Goal: Transaction & Acquisition: Purchase product/service

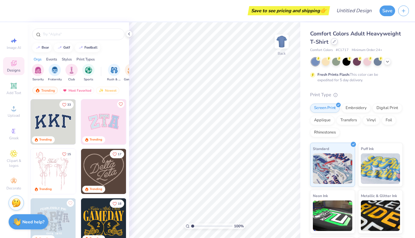
click at [336, 44] on div at bounding box center [334, 41] width 7 height 7
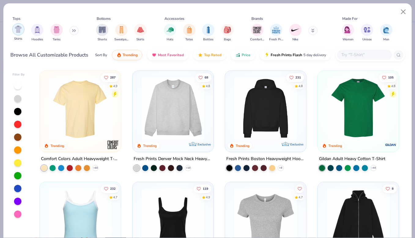
click at [19, 33] on div "filter for Shirts" at bounding box center [18, 29] width 12 height 12
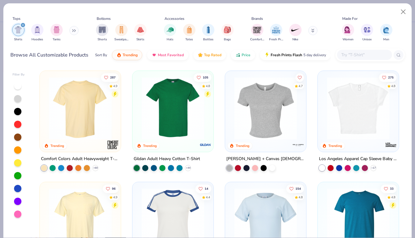
click at [72, 32] on button at bounding box center [73, 30] width 9 height 9
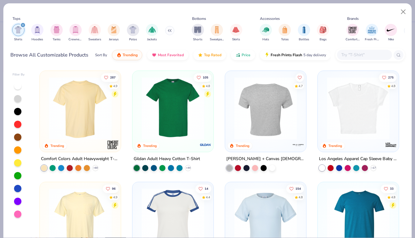
scroll to position [2, 0]
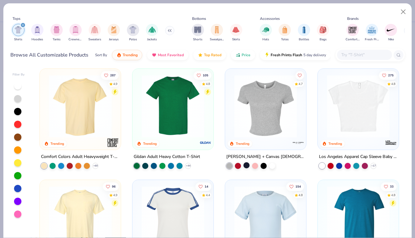
click at [247, 165] on div at bounding box center [246, 165] width 6 height 6
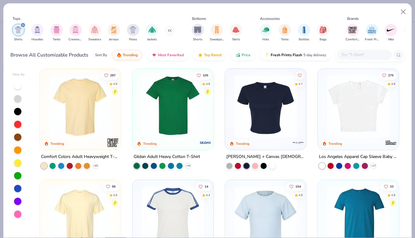
click at [267, 109] on img at bounding box center [265, 106] width 69 height 63
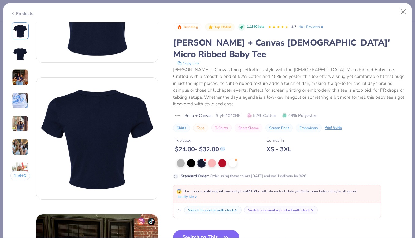
scroll to position [134, 0]
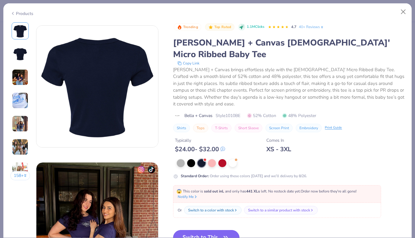
click at [223, 230] on button "Switch to This" at bounding box center [206, 237] width 66 height 15
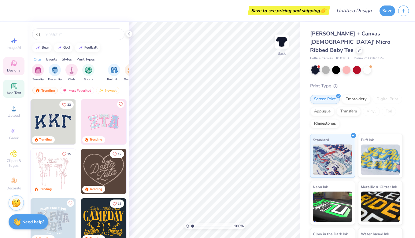
click at [15, 84] on icon at bounding box center [14, 86] width 6 height 6
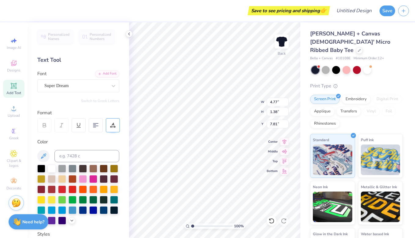
scroll to position [0, 0]
type textarea "shalom"
type input "3.33"
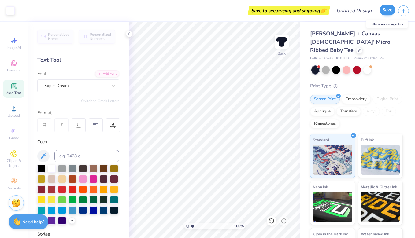
click at [384, 8] on button "Save" at bounding box center [387, 10] width 16 height 11
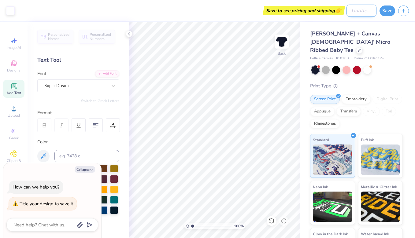
type textarea "x"
click at [359, 14] on input "Design Title" at bounding box center [361, 11] width 30 height 12
type input "s"
type textarea "x"
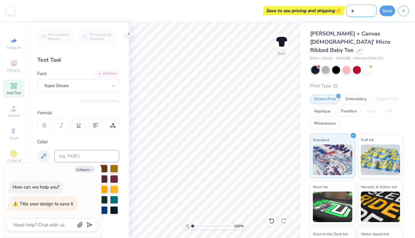
type input "sh"
type textarea "x"
type input "sha"
type textarea "x"
type input "shal"
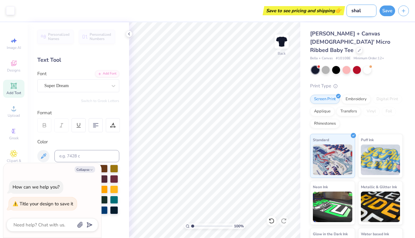
type textarea "x"
type input "shalo"
type textarea "x"
type input "shalom"
type textarea "x"
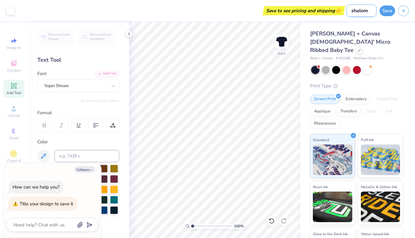
type input "shalom"
type textarea "x"
type input "shalom b"
type textarea "x"
type input "shalom ba"
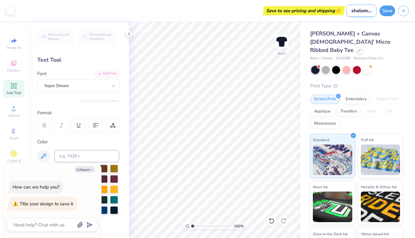
type textarea "x"
type input "[PERSON_NAME]"
type textarea "x"
type input "shalom baby"
type textarea "x"
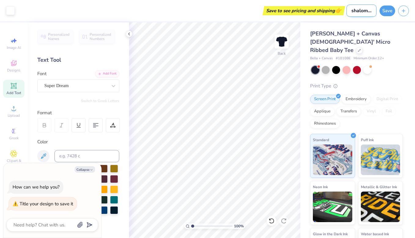
type input "shalom baby"
type textarea "x"
type input "shalom baby t"
type textarea "x"
type input "shalom baby te"
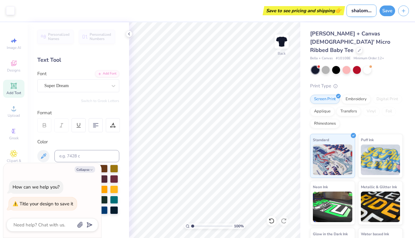
type textarea "x"
type input "shalom baby tee"
type textarea "x"
type input "shalom baby tee"
click at [385, 8] on button "Save" at bounding box center [387, 10] width 16 height 11
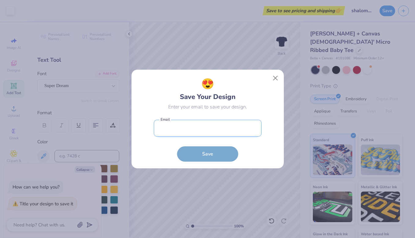
click at [196, 128] on input "email" at bounding box center [208, 128] width 108 height 17
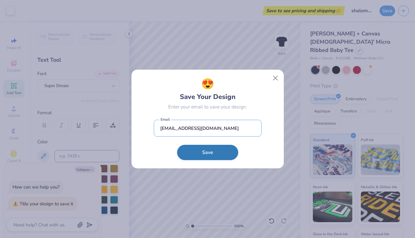
type input "[EMAIL_ADDRESS][DOMAIN_NAME]"
click at [216, 150] on button "Save" at bounding box center [207, 152] width 61 height 15
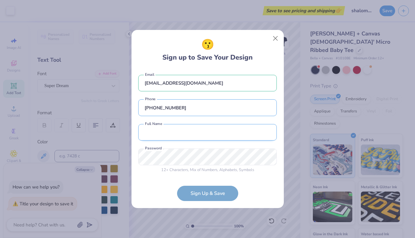
type input "[PHONE_NUMBER]"
type input "Cadence Sires"
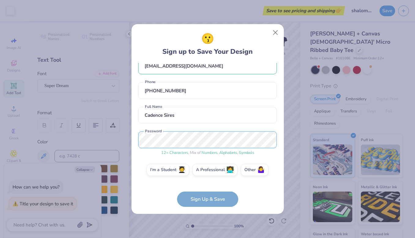
scroll to position [0, 0]
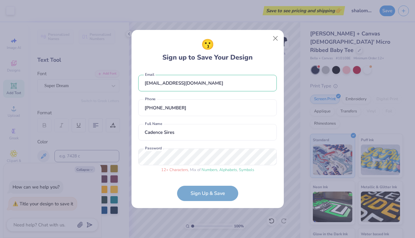
click at [227, 196] on form "[EMAIL_ADDRESS][DOMAIN_NAME] Email [PHONE_NUMBER] Phone Cadence [PERSON_NAME] F…" at bounding box center [207, 135] width 139 height 133
click at [224, 165] on div "12 + Characters , Mix of Numbers , Alphabets , Symbols Password" at bounding box center [207, 161] width 139 height 24
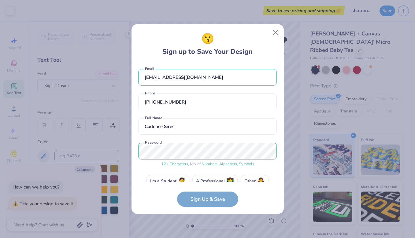
scroll to position [11, 0]
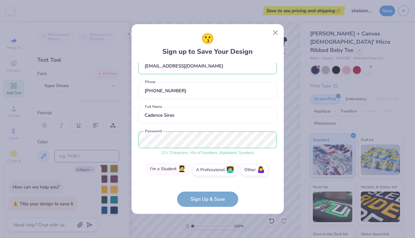
click at [172, 172] on label "I'm a Student 🧑‍🎓" at bounding box center [167, 169] width 43 height 12
click at [205, 181] on input "I'm a Student 🧑‍🎓" at bounding box center [207, 183] width 4 height 4
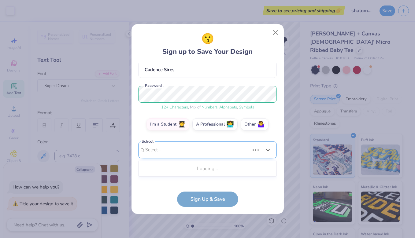
click at [224, 171] on div "Use Up and Down to choose options, press Enter to select the currently focused …" at bounding box center [207, 159] width 139 height 35
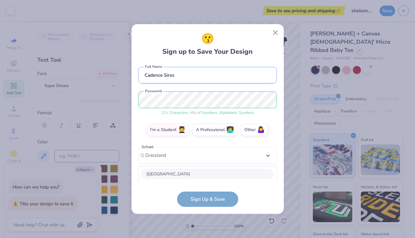
scroll to position [128, 0]
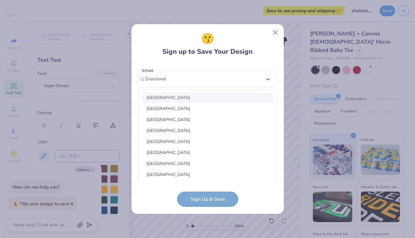
click at [178, 95] on div "[GEOGRAPHIC_DATA]" at bounding box center [207, 98] width 133 height 10
type input "Graceland"
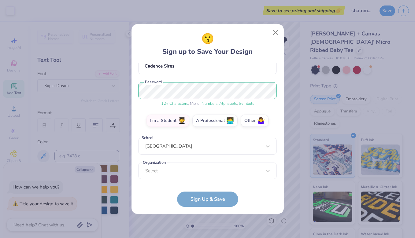
scroll to position [61, 0]
click at [190, 169] on div "option focused, 1 of 15. 15 results available. Use Up and Down to choose option…" at bounding box center [207, 219] width 139 height 112
click at [263, 79] on div "[EMAIL_ADDRESS][DOMAIN_NAME] Email [PHONE_NUMBER] Phone Cadence [PERSON_NAME] F…" at bounding box center [207, 122] width 139 height 119
click at [256, 169] on div "Select is focused ,type to refine list, press Down to open the menu, Select..." at bounding box center [207, 171] width 139 height 17
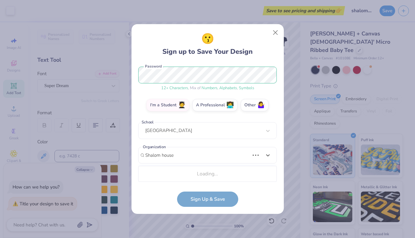
scroll to position [153, 0]
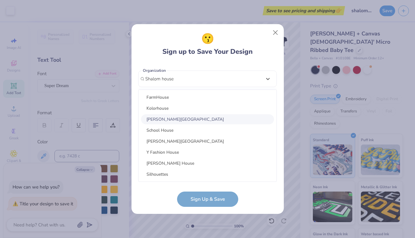
type input "Shalom house"
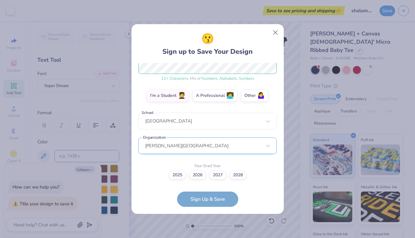
click at [233, 148] on div "[PERSON_NAME][GEOGRAPHIC_DATA]" at bounding box center [207, 146] width 139 height 17
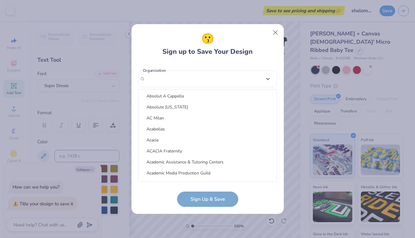
scroll to position [535, 0]
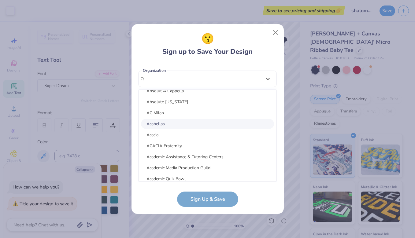
click at [262, 198] on form "[EMAIL_ADDRESS][DOMAIN_NAME] Email [PHONE_NUMBER] Phone Cadence [PERSON_NAME] F…" at bounding box center [207, 135] width 139 height 144
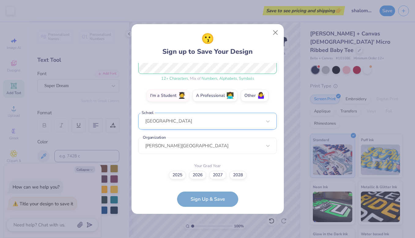
click at [219, 118] on div "[GEOGRAPHIC_DATA]" at bounding box center [204, 120] width 118 height 9
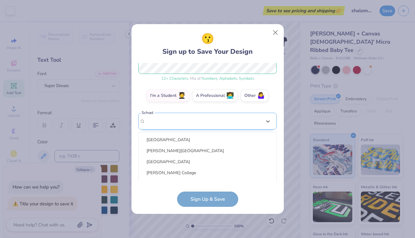
scroll to position [128, 0]
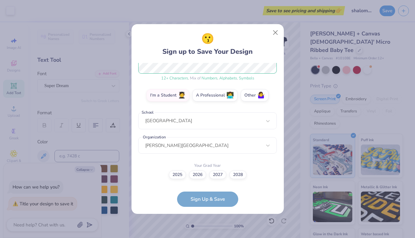
click at [254, 200] on form "[EMAIL_ADDRESS][DOMAIN_NAME] Email [PHONE_NUMBER] Phone Cadence [PERSON_NAME] F…" at bounding box center [207, 135] width 139 height 144
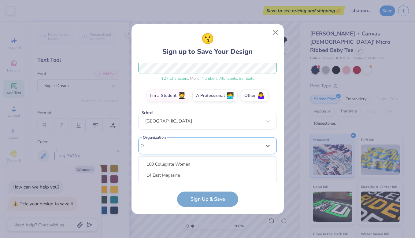
click at [227, 139] on div "option focused, 7 of 60. 60 results available. Use Up and Down to choose option…" at bounding box center [207, 194] width 139 height 112
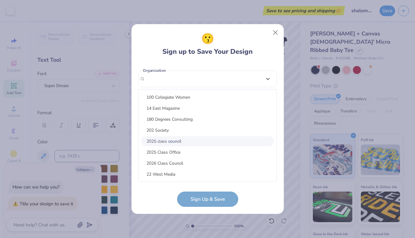
click at [196, 141] on div "2025 class council" at bounding box center [207, 141] width 133 height 10
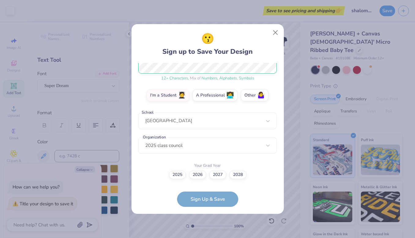
scroll to position [86, 0]
click at [216, 174] on label "2027" at bounding box center [217, 174] width 17 height 9
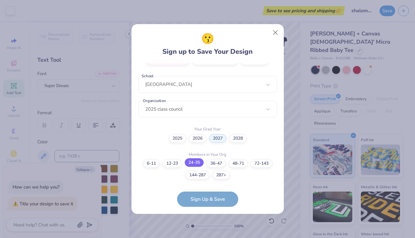
click at [198, 163] on label "24-35" at bounding box center [194, 162] width 19 height 9
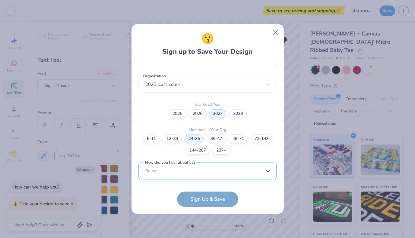
click at [209, 171] on div "option Pinterest focused, 1 of 15. 15 results available. Use Up and Down to cho…" at bounding box center [207, 219] width 139 height 112
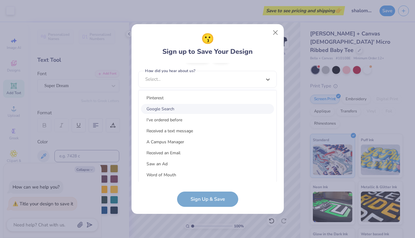
click at [173, 109] on div "Google Search" at bounding box center [207, 109] width 133 height 10
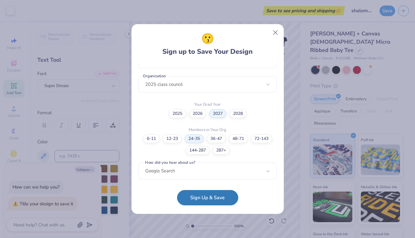
click at [209, 201] on button "Sign Up & Save" at bounding box center [207, 197] width 61 height 15
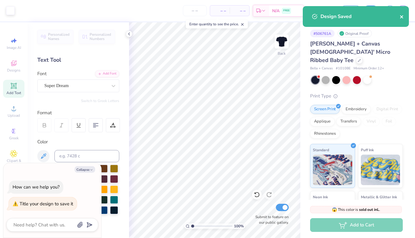
click at [403, 16] on icon "close" at bounding box center [402, 16] width 4 height 5
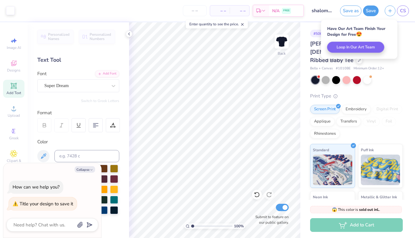
click at [407, 34] on div "# 506761A Original Proof Bella + Canvas [DEMOGRAPHIC_DATA]' Micro Ribbed Baby T…" at bounding box center [357, 152] width 115 height 260
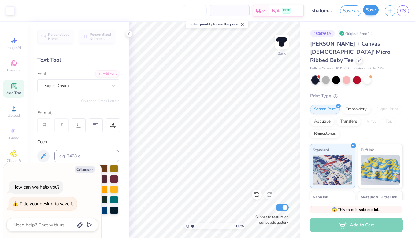
click at [374, 10] on button "Save" at bounding box center [371, 10] width 16 height 11
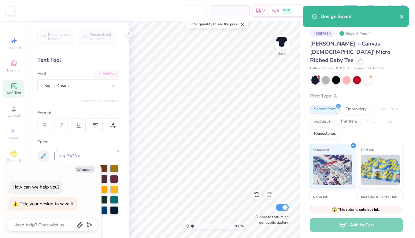
click at [401, 16] on icon "close" at bounding box center [402, 16] width 4 height 5
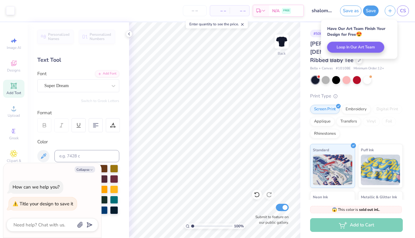
click at [386, 77] on div "Bella + Canvas [DEMOGRAPHIC_DATA]' Micro Ribbed Baby Tee Bella + Canvas # 1010B…" at bounding box center [356, 161] width 93 height 242
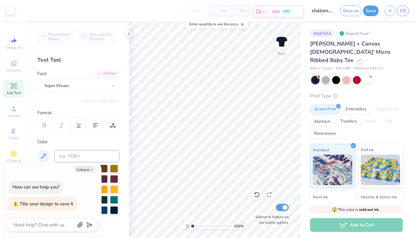
click at [278, 10] on span "N/A" at bounding box center [275, 12] width 7 height 6
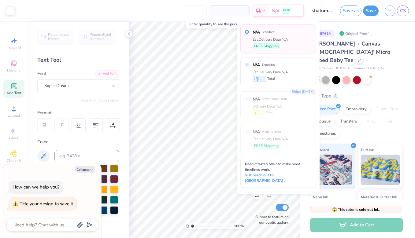
click at [398, 76] on div at bounding box center [356, 80] width 91 height 8
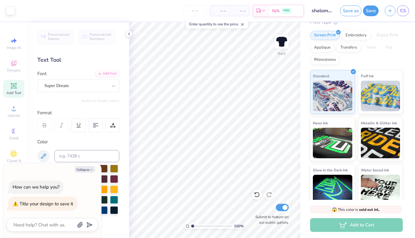
scroll to position [74, 0]
click at [355, 228] on div "Add to Cart" at bounding box center [356, 225] width 93 height 14
click at [88, 169] on button "Collapse" at bounding box center [85, 169] width 20 height 6
type textarea "x"
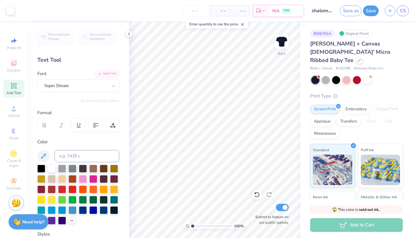
click at [224, 13] on span "– –" at bounding box center [220, 11] width 12 height 6
click at [222, 12] on span "– –" at bounding box center [220, 11] width 12 height 6
click at [228, 11] on div "– – Per Item" at bounding box center [220, 11] width 20 height 10
click at [223, 11] on span "– –" at bounding box center [220, 11] width 12 height 6
click at [244, 24] on icon at bounding box center [242, 24] width 4 height 4
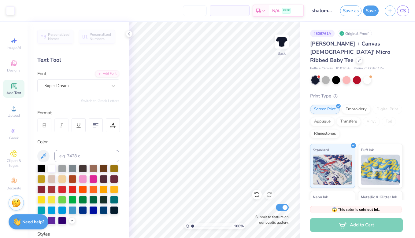
click at [232, 9] on div "– – Total" at bounding box center [240, 11] width 20 height 10
click at [199, 13] on input "number" at bounding box center [195, 10] width 24 height 11
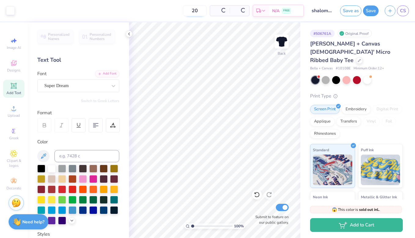
type input "20"
click at [245, 10] on icon at bounding box center [242, 11] width 5 height 5
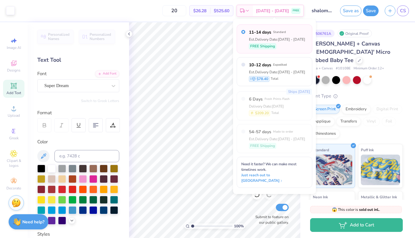
click at [405, 127] on div "# 506761A Original Proof Bella + Canvas [DEMOGRAPHIC_DATA]' Micro Ribbed Baby T…" at bounding box center [357, 152] width 115 height 260
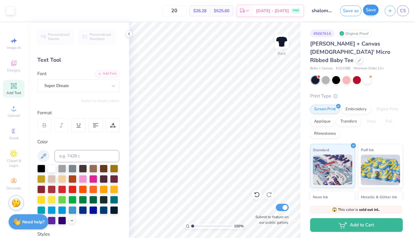
click at [370, 11] on button "Save" at bounding box center [371, 10] width 16 height 11
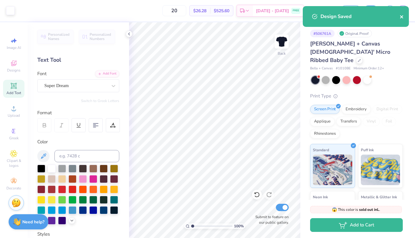
click at [401, 16] on icon "close" at bounding box center [402, 16] width 4 height 5
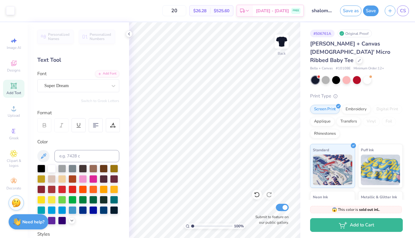
type textarea "x"
